Goal: Task Accomplishment & Management: Use online tool/utility

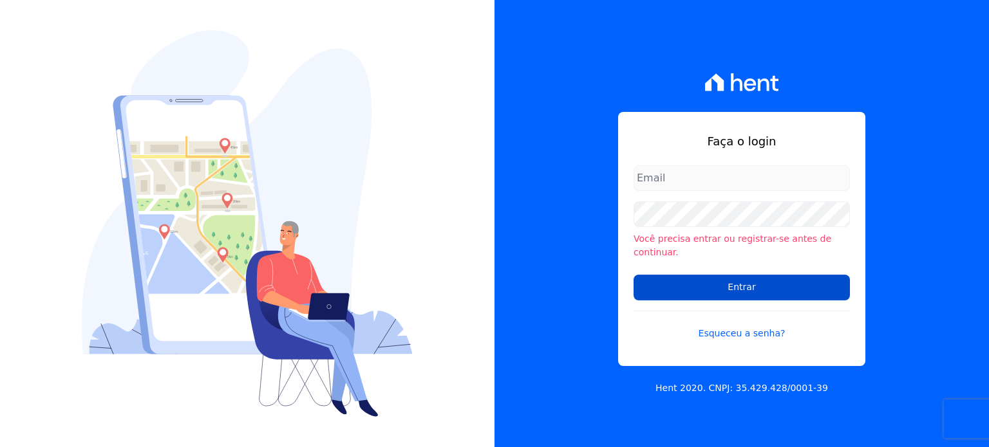
type input "[PERSON_NAME][EMAIL_ADDRESS][DOMAIN_NAME]"
click at [742, 275] on input "Entrar" at bounding box center [741, 288] width 216 height 26
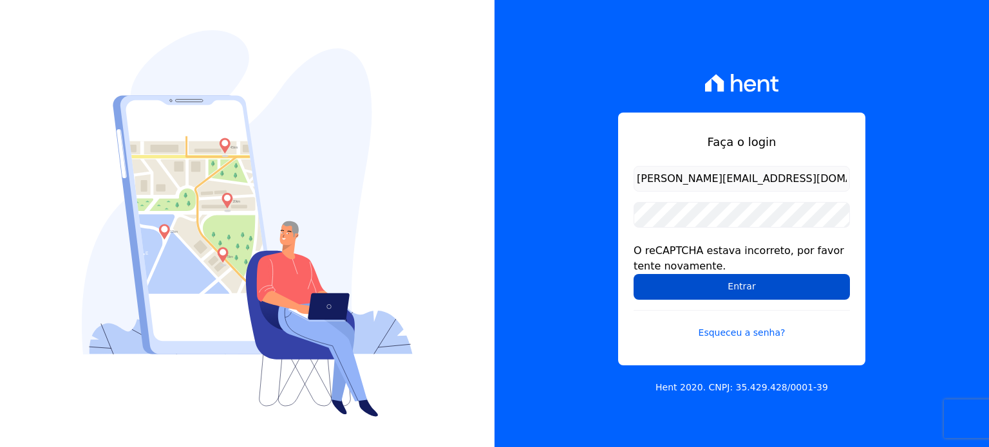
click at [776, 283] on input "Entrar" at bounding box center [741, 287] width 216 height 26
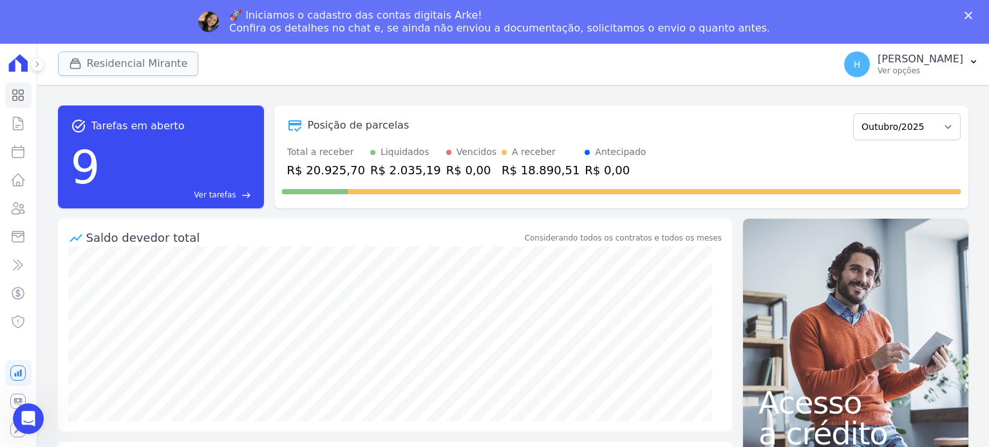
click at [124, 59] on button "Residencial Mirante" at bounding box center [128, 63] width 141 height 24
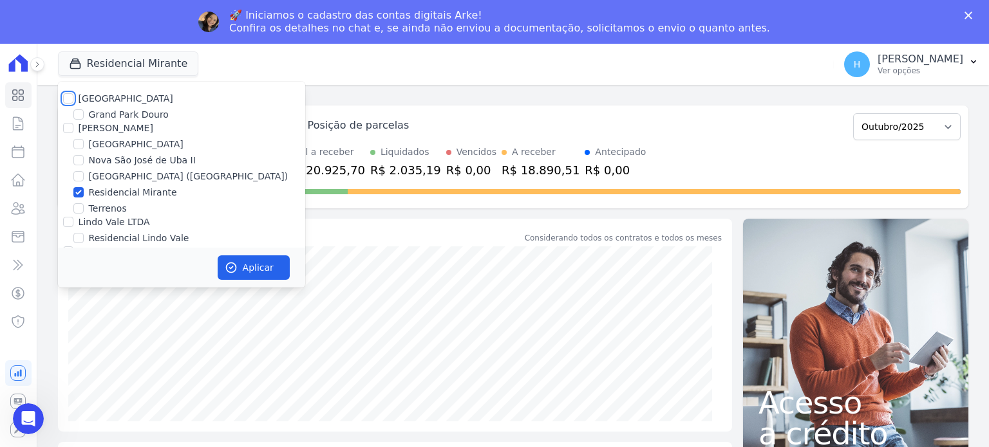
click at [68, 101] on input "Residencial Park" at bounding box center [68, 98] width 10 height 10
checkbox input "true"
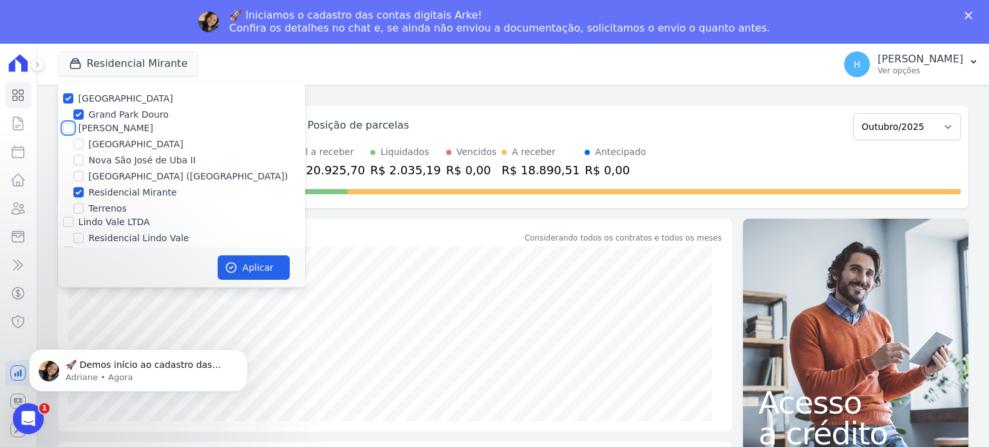
click at [65, 130] on input "JG Freitas" at bounding box center [68, 128] width 10 height 10
checkbox input "true"
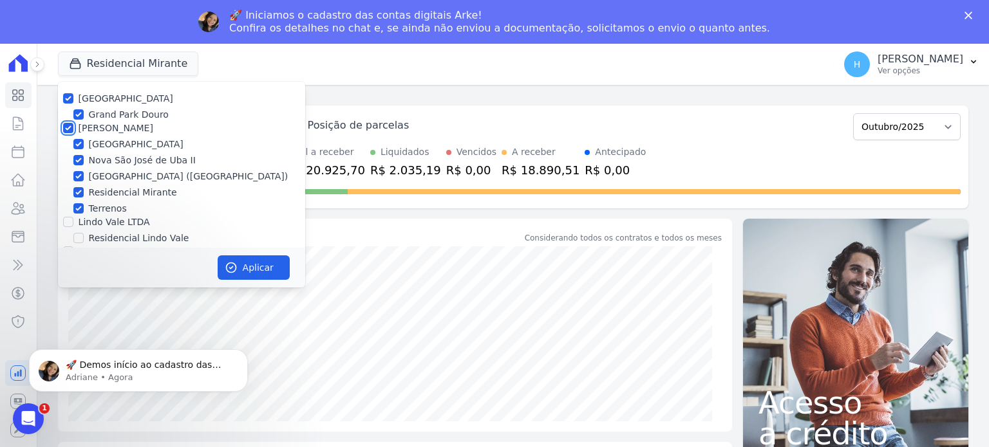
checkbox input "true"
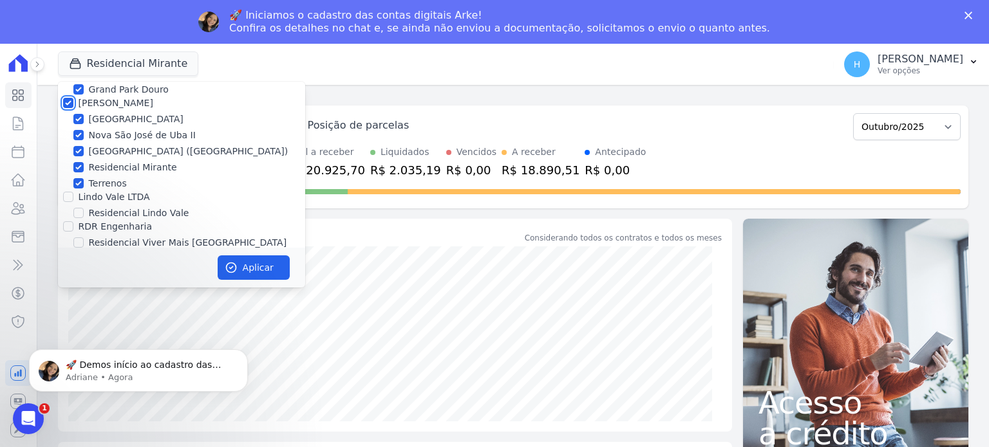
scroll to position [37, 0]
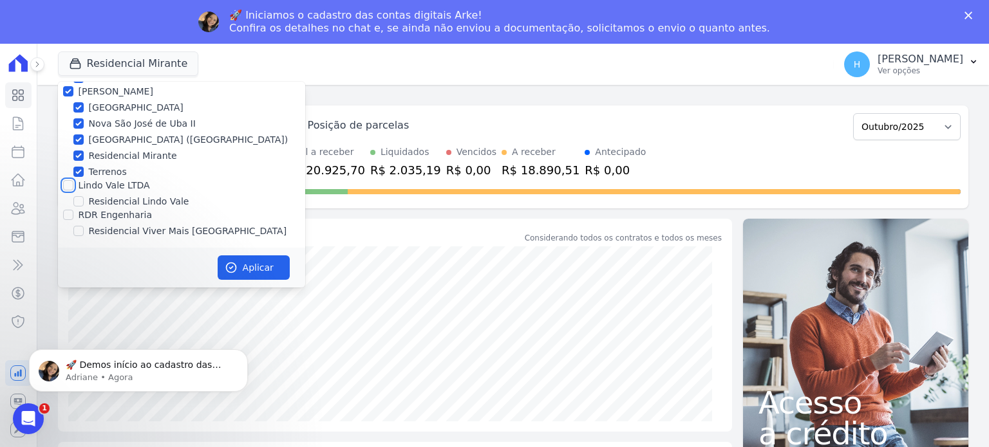
drag, startPoint x: 68, startPoint y: 182, endPoint x: 70, endPoint y: 198, distance: 16.2
click at [68, 183] on input "Lindo Vale LTDA" at bounding box center [68, 185] width 10 height 10
checkbox input "true"
click at [71, 209] on div at bounding box center [68, 215] width 10 height 13
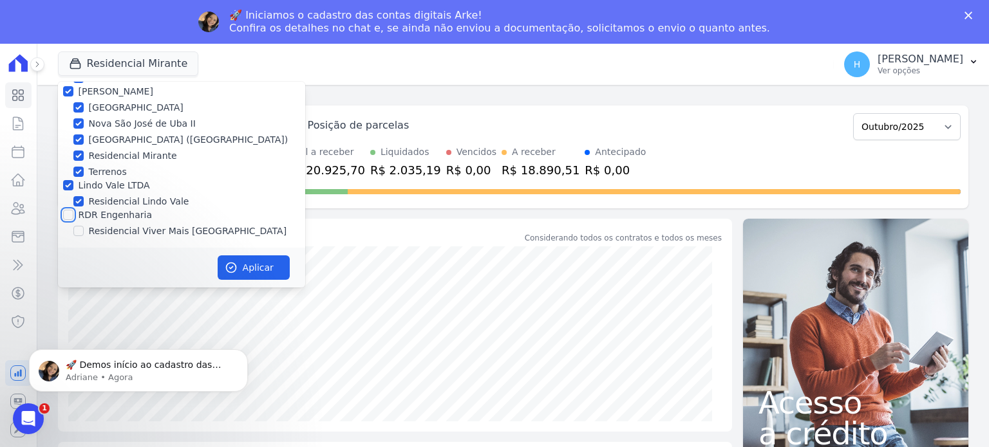
click at [68, 214] on input "RDR Engenharia" at bounding box center [68, 215] width 10 height 10
checkbox input "true"
click at [265, 270] on button "Aplicar" at bounding box center [254, 268] width 72 height 24
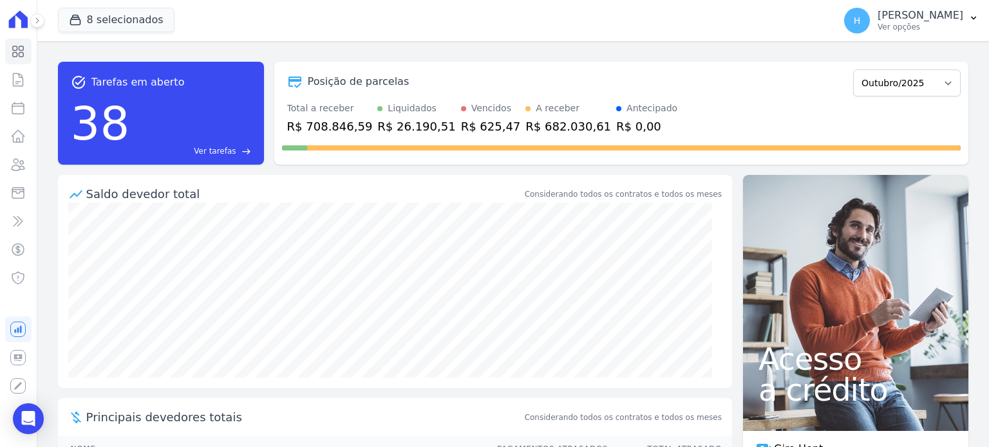
click at [965, 66] on div "task_alt Tarefas em aberto 38 Ver tarefas east Posição de parcelas Dezembro/201…" at bounding box center [512, 244] width 951 height 406
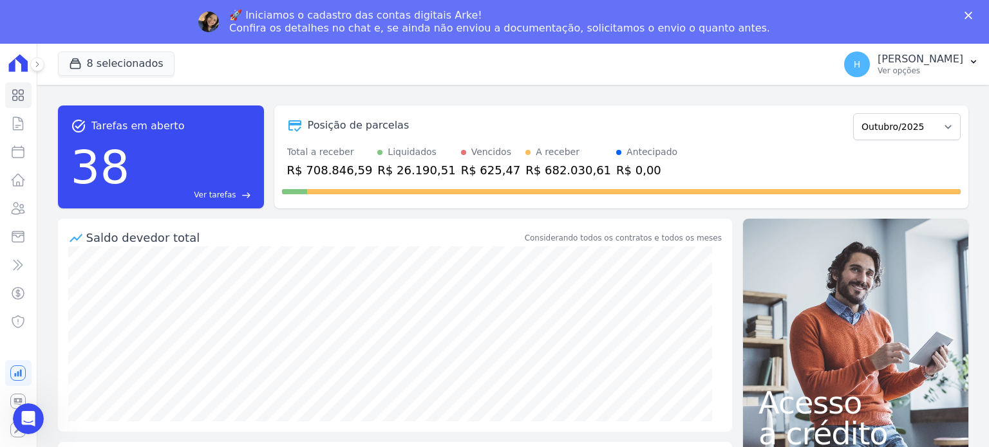
scroll to position [0, 0]
click at [962, 71] on p "Ver opções" at bounding box center [920, 71] width 86 height 10
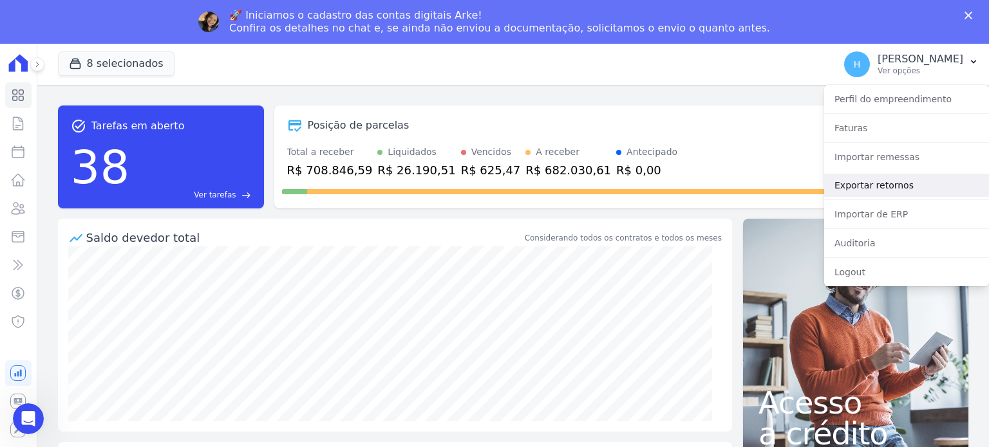
click at [886, 188] on link "Exportar retornos" at bounding box center [906, 185] width 165 height 23
